Goal: Browse casually: Explore the website without a specific task or goal

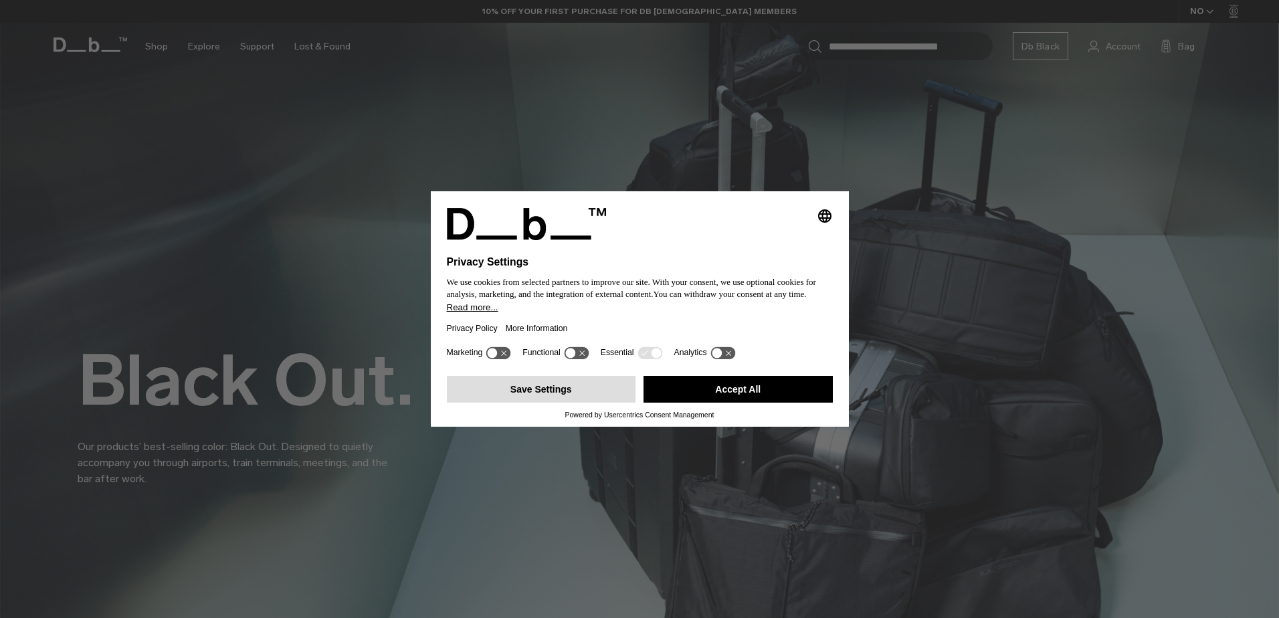
drag, startPoint x: 574, startPoint y: 393, endPoint x: 551, endPoint y: 379, distance: 27.1
click at [573, 394] on button "Save Settings" at bounding box center [541, 389] width 189 height 27
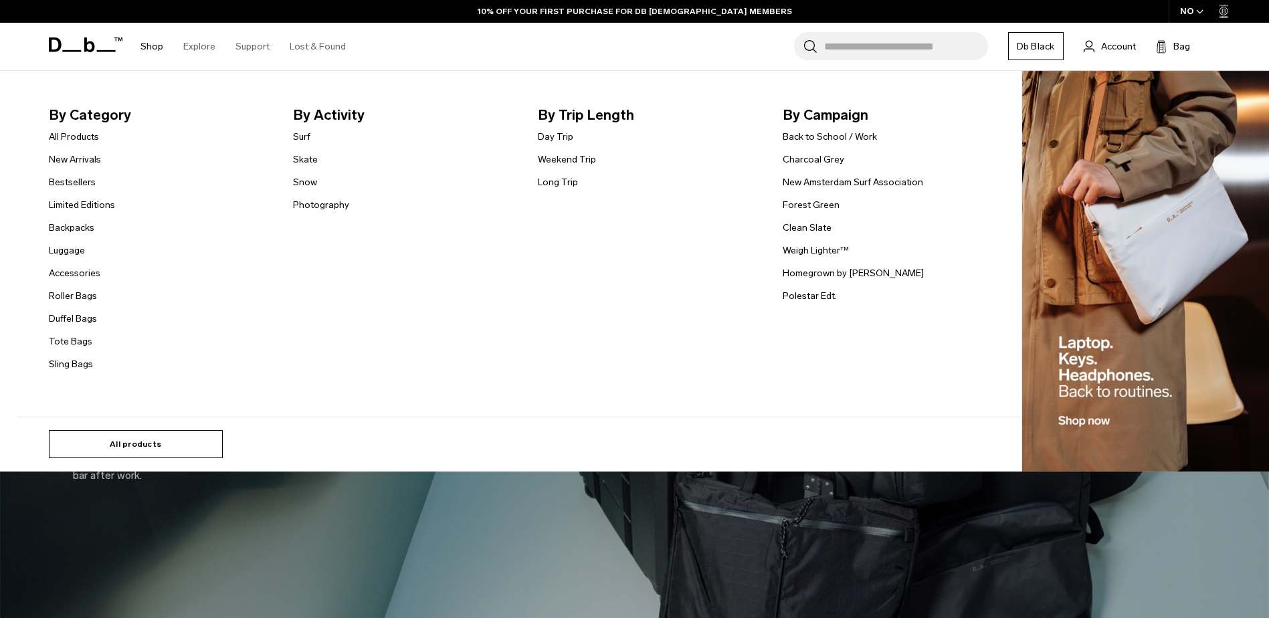
click at [128, 432] on link "All products" at bounding box center [136, 444] width 174 height 28
